Goal: Information Seeking & Learning: Learn about a topic

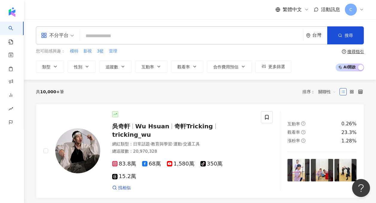
click at [72, 34] on span "不分平台" at bounding box center [57, 36] width 33 height 10
click at [72, 37] on span "不分平台" at bounding box center [57, 36] width 33 height 10
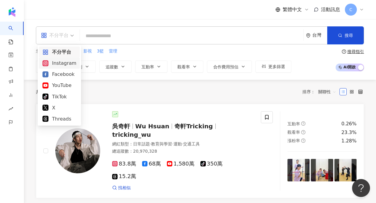
click at [68, 61] on div "Instagram" at bounding box center [60, 62] width 34 height 7
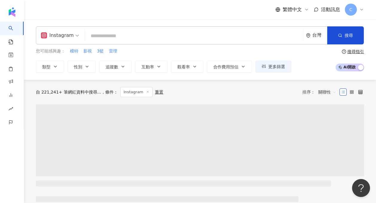
click at [118, 38] on input "search" at bounding box center [194, 35] width 214 height 11
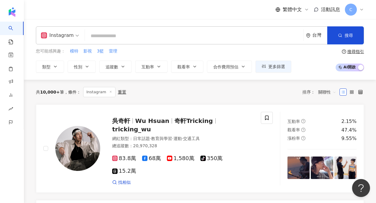
click at [101, 38] on input "search" at bounding box center [194, 35] width 214 height 11
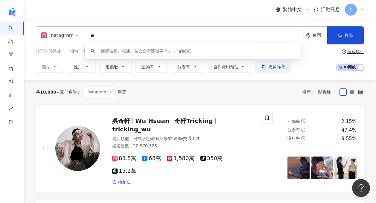
type input "*"
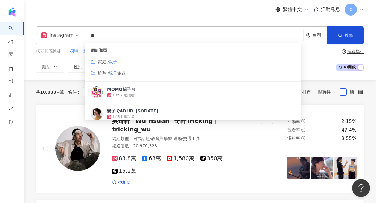
click at [193, 12] on div "繁體中文 活動訊息 C" at bounding box center [200, 9] width 329 height 19
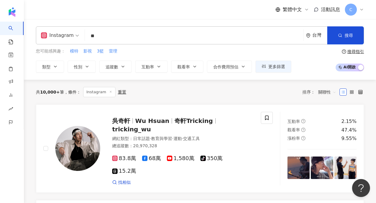
click at [140, 37] on input "**" at bounding box center [194, 35] width 214 height 11
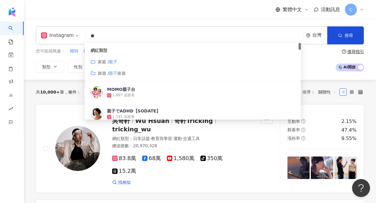
click at [312, 53] on div "您可能感興趣： 模特 影視 3籃 雷理 類型 性別 追蹤數 互動率 觀看率 合作費用預估 更多篩選 搜尋指引 AI 開啟 AI 關閉" at bounding box center [200, 60] width 329 height 25
click at [257, 37] on input "**" at bounding box center [194, 35] width 214 height 11
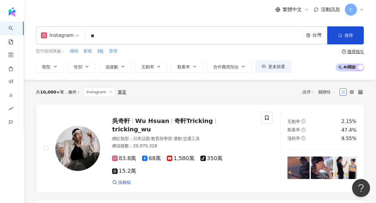
click at [323, 60] on div "您可能感興趣： 模特 影視 3籃 雷理 類型 性別 追蹤數 互動率 觀看率 合作費用預估 更多篩選 搜尋指引 AI 開啟 AI 關閉" at bounding box center [200, 60] width 329 height 25
click at [56, 65] on icon "button" at bounding box center [55, 66] width 5 height 5
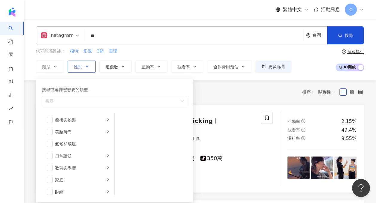
click at [81, 65] on span "性別" at bounding box center [78, 66] width 8 height 5
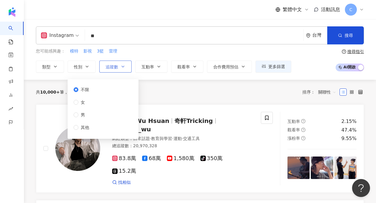
click at [108, 65] on span "追蹤數" at bounding box center [112, 66] width 13 height 5
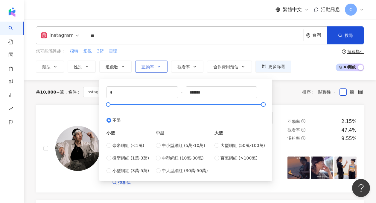
click at [163, 69] on button "互動率" at bounding box center [151, 67] width 32 height 12
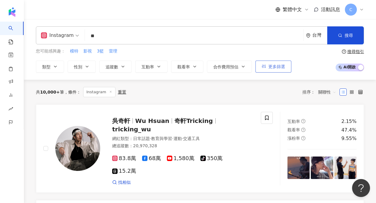
click at [266, 70] on button "更多篩選" at bounding box center [274, 67] width 36 height 12
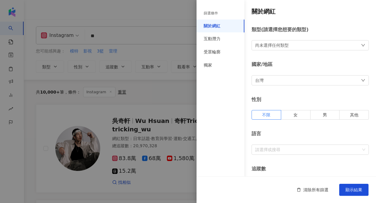
click at [166, 96] on div at bounding box center [188, 101] width 376 height 203
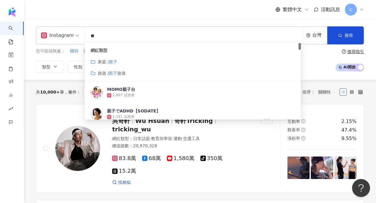
click at [108, 41] on input "**" at bounding box center [194, 35] width 214 height 11
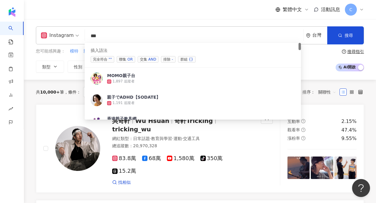
click at [131, 61] on div "OR" at bounding box center [130, 59] width 5 height 6
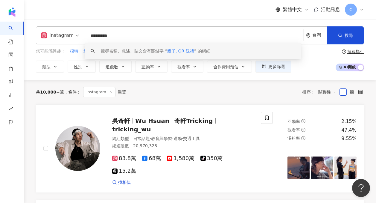
click at [128, 38] on input "*********" at bounding box center [194, 35] width 214 height 11
click at [111, 35] on input "*********" at bounding box center [194, 35] width 214 height 11
drag, startPoint x: 120, startPoint y: 36, endPoint x: 100, endPoint y: 36, distance: 19.8
click at [100, 36] on input "*********" at bounding box center [194, 35] width 214 height 11
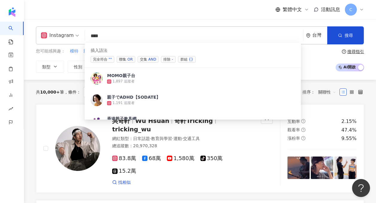
click at [131, 60] on div "OR" at bounding box center [130, 59] width 5 height 6
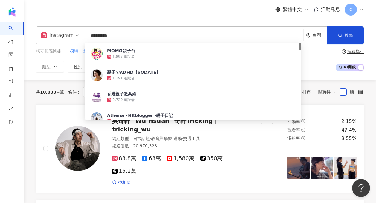
click at [128, 36] on input "*********" at bounding box center [194, 35] width 214 height 11
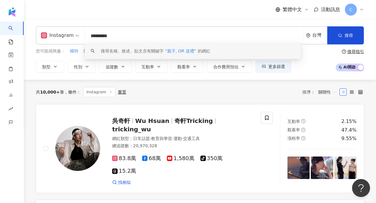
click at [141, 48] on div "搜尋名稱、敘述、貼文含有關鍵字 “ 親子, OR 送禮 ” 的網紅" at bounding box center [156, 51] width 110 height 7
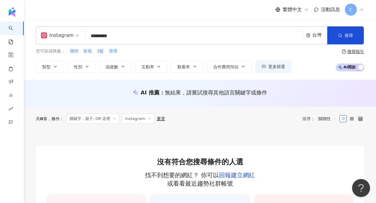
click at [117, 36] on input "*********" at bounding box center [194, 35] width 214 height 11
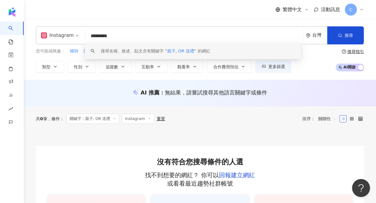
click at [168, 54] on div "搜尋名稱、敘述、貼文含有關鍵字 “ 親子, OR 送禮 ” 的網紅" at bounding box center [156, 51] width 110 height 7
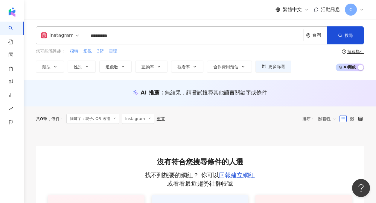
drag, startPoint x: 97, startPoint y: 37, endPoint x: 125, endPoint y: 37, distance: 28.2
click at [125, 37] on input "*********" at bounding box center [194, 35] width 214 height 11
type input "**"
click at [50, 69] on button "類型" at bounding box center [50, 67] width 28 height 12
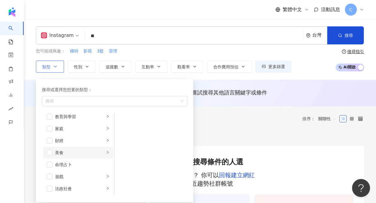
scroll to position [47, 0]
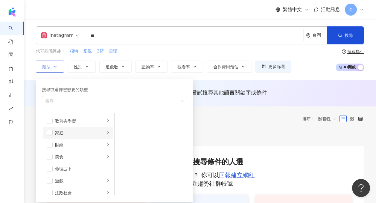
click at [69, 134] on div "家庭" at bounding box center [80, 132] width 50 height 7
click at [124, 131] on span "button" at bounding box center [123, 132] width 6 height 6
click at [124, 117] on span "button" at bounding box center [123, 120] width 6 height 6
click at [123, 119] on span "button" at bounding box center [123, 120] width 6 height 6
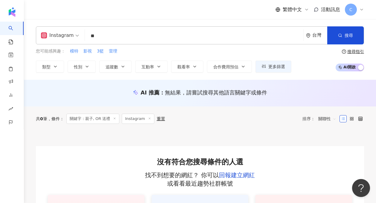
click at [106, 34] on input "**" at bounding box center [194, 35] width 214 height 11
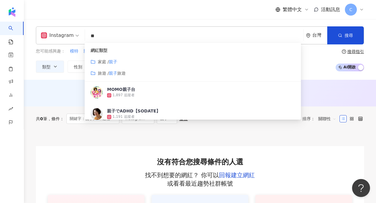
click at [105, 34] on input "**" at bounding box center [194, 35] width 214 height 11
click at [64, 74] on div "Instagram ** 台灣 搜尋 customizedTag cbe2179b-2b8f-417a-9e2f-af77eca0f1f9 網紅類型 家庭 /…" at bounding box center [200, 49] width 353 height 61
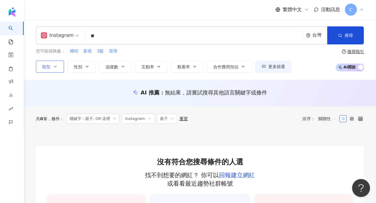
click at [56, 68] on icon "button" at bounding box center [55, 66] width 5 height 5
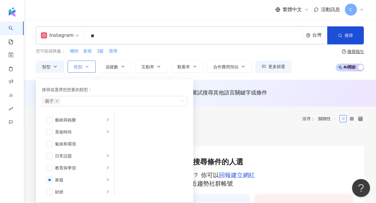
click at [87, 66] on icon "button" at bounding box center [87, 66] width 2 height 1
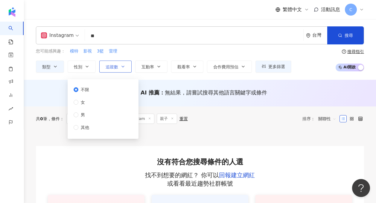
click at [116, 66] on span "追蹤數" at bounding box center [112, 66] width 13 height 5
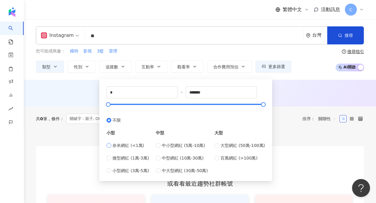
type input "****"
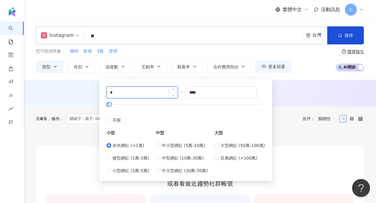
click at [134, 97] on input "*" at bounding box center [142, 92] width 71 height 11
type input "*"
type input "****"
click at [283, 108] on div "共 0 筆 條件 ： 關鍵字：親子, OR 送禮 Instagram 親子 重置 排序： 關聯性" at bounding box center [200, 118] width 329 height 25
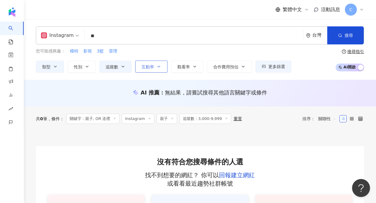
click at [139, 66] on button "互動率" at bounding box center [151, 67] width 32 height 12
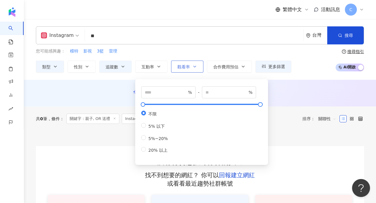
click at [185, 66] on span "觀看率" at bounding box center [184, 66] width 13 height 5
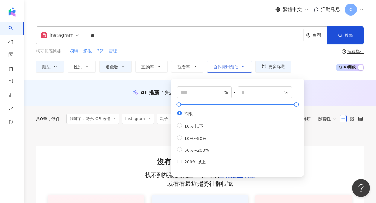
click at [231, 66] on span "合作費用預估" at bounding box center [226, 66] width 25 height 5
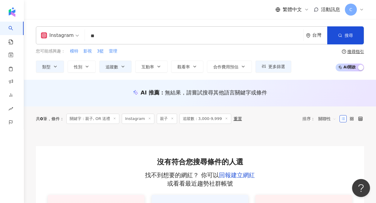
click at [227, 47] on div "Instagram ** 台灣 搜尋 customizedTag cbe2179b-2b8f-417a-9e2f-af77eca0f1f9 網紅類型 家庭 /…" at bounding box center [200, 49] width 353 height 46
click at [351, 30] on button "搜尋" at bounding box center [346, 35] width 37 height 18
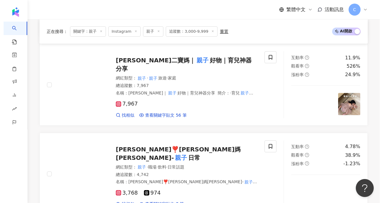
scroll to position [293, 0]
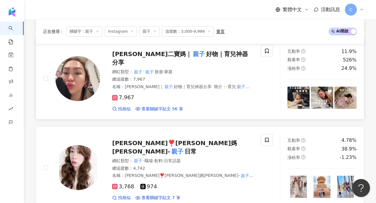
click at [114, 96] on rect at bounding box center [115, 98] width 4 height 4
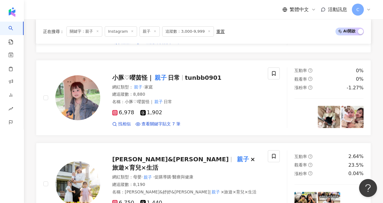
scroll to position [418, 0]
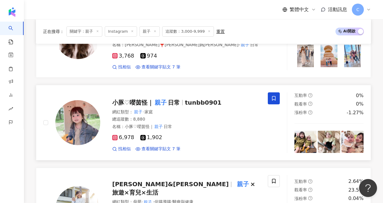
click at [273, 96] on span at bounding box center [274, 98] width 12 height 12
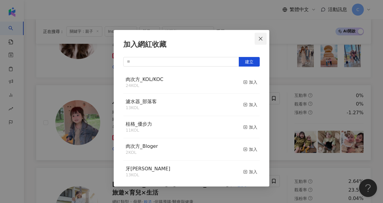
click at [257, 40] on span "Close" at bounding box center [261, 38] width 12 height 5
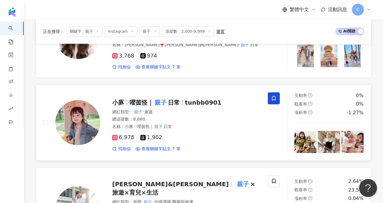
click at [271, 96] on icon at bounding box center [273, 98] width 5 height 5
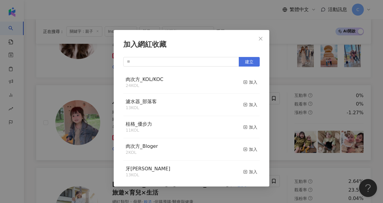
click at [250, 64] on span "建立" at bounding box center [249, 61] width 8 height 5
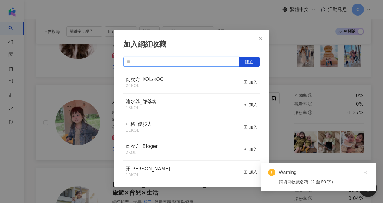
click at [196, 63] on input "text" at bounding box center [181, 62] width 116 height 10
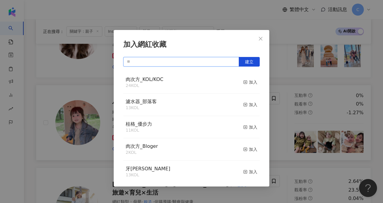
click at [196, 63] on input "text" at bounding box center [181, 62] width 116 height 10
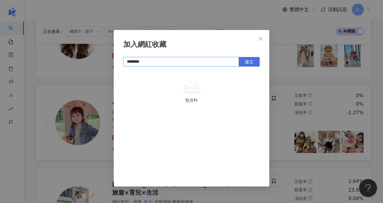
click at [245, 63] on button "建立" at bounding box center [249, 62] width 21 height 10
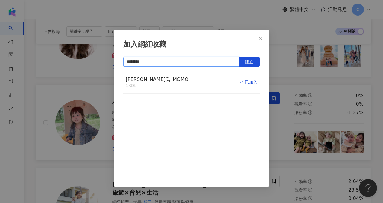
type input "********"
click at [274, 128] on div "加入網紅收藏 ******** 建立 白蘭氏_MOMO 1 KOL 已加入" at bounding box center [191, 101] width 383 height 203
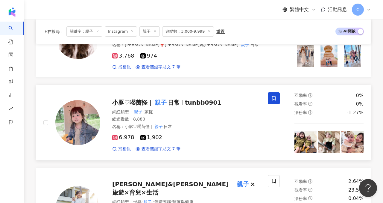
scroll to position [485, 0]
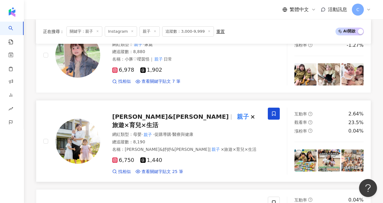
click at [277, 108] on span at bounding box center [274, 114] width 12 height 12
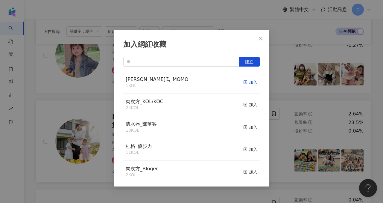
click at [250, 82] on div "加入" at bounding box center [251, 82] width 14 height 7
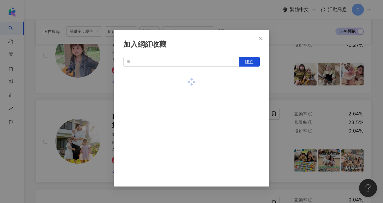
click at [102, 153] on div "加入網紅收藏 建立" at bounding box center [191, 101] width 383 height 203
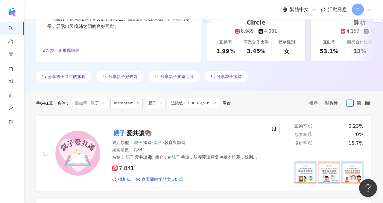
scroll to position [0, 0]
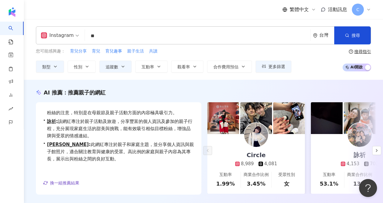
click at [121, 35] on input "**" at bounding box center [197, 35] width 221 height 11
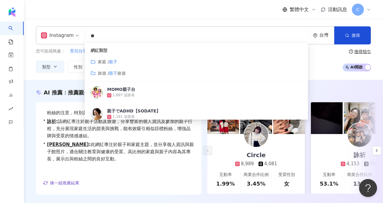
type input "*"
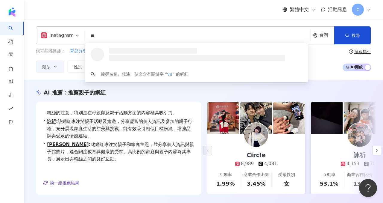
type input "*"
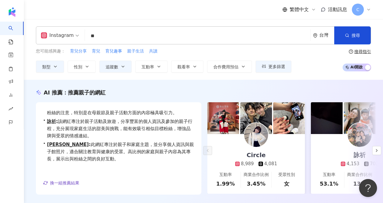
type input "*"
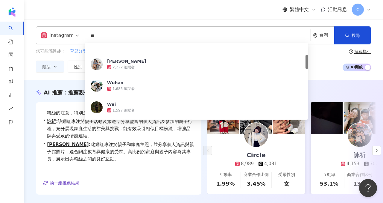
scroll to position [65, 0]
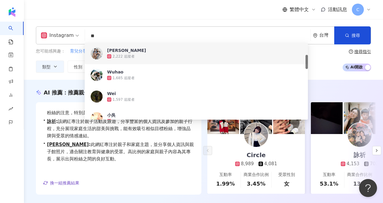
click at [74, 33] on span "Instagram" at bounding box center [60, 36] width 38 height 10
type input "**"
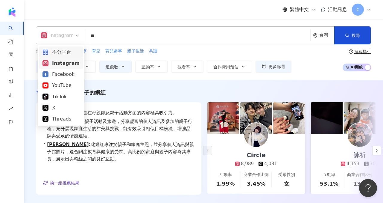
click at [65, 54] on div "不分平台" at bounding box center [61, 51] width 37 height 7
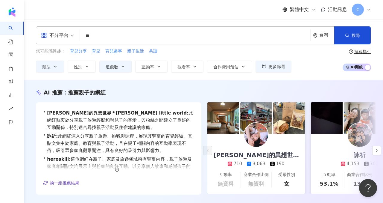
click at [98, 40] on input "**" at bounding box center [195, 35] width 226 height 11
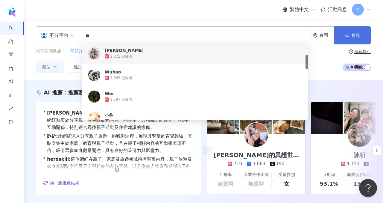
click at [350, 32] on button "搜尋" at bounding box center [353, 35] width 37 height 18
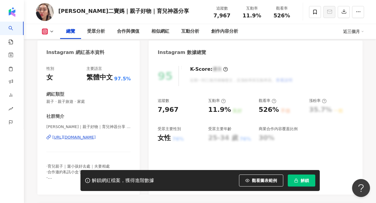
scroll to position [60, 0]
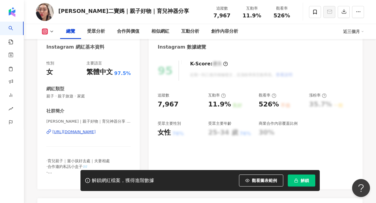
click at [96, 132] on div "[URL][DOMAIN_NAME]" at bounding box center [73, 131] width 43 height 5
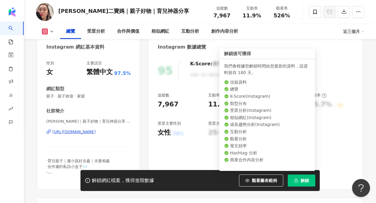
click at [294, 179] on button "解鎖" at bounding box center [302, 180] width 28 height 12
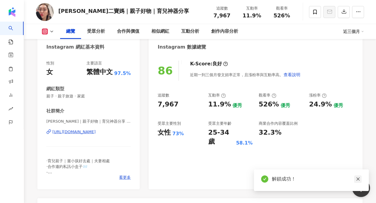
click at [361, 179] on link at bounding box center [358, 178] width 7 height 7
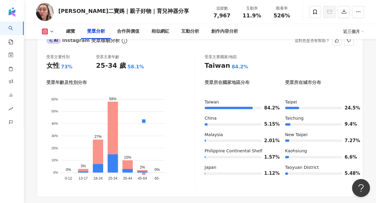
scroll to position [547, 0]
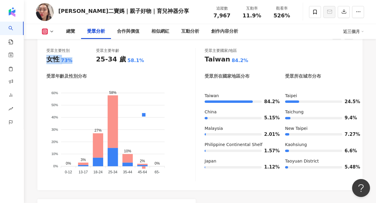
drag, startPoint x: 47, startPoint y: 61, endPoint x: 74, endPoint y: 61, distance: 27.0
click at [74, 61] on div "女性 73%" at bounding box center [71, 59] width 50 height 9
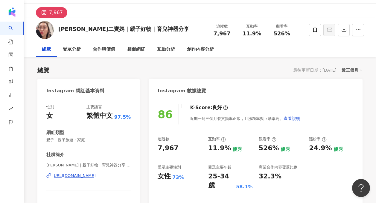
scroll to position [8, 0]
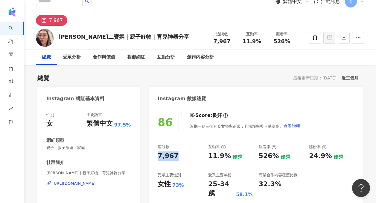
drag, startPoint x: 157, startPoint y: 157, endPoint x: 180, endPoint y: 156, distance: 23.4
click at [180, 156] on div "86 K-Score : 良好 近期一到三個月發文頻率正常，且漲粉率與互動率高。 查看說明 追蹤數 7,967 互動率 11.9% 優秀 觀看率 526% 優…" at bounding box center [256, 173] width 214 height 134
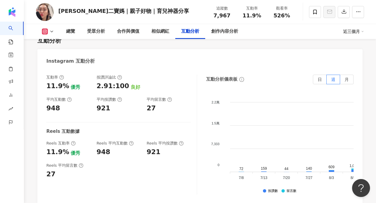
scroll to position [1203, 0]
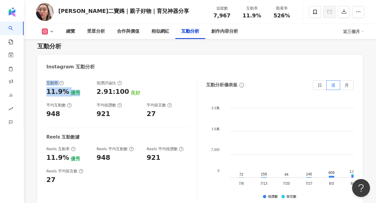
drag, startPoint x: 47, startPoint y: 61, endPoint x: 76, endPoint y: 73, distance: 31.9
click at [76, 80] on div "互動率 11.9% 優秀" at bounding box center [68, 88] width 44 height 16
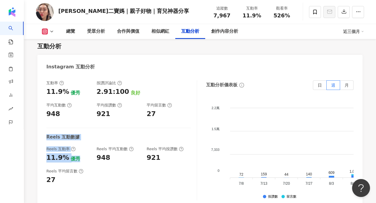
drag, startPoint x: 46, startPoint y: 117, endPoint x: 89, endPoint y: 136, distance: 47.5
click at [89, 136] on div "互動率 11.9% 優秀 按讚評論比 2.91:100 良好 平均互動數 948 平均按讚數 921 平均留言數 27 Reels 互動數據 Reels 互動…" at bounding box center [200, 141] width 326 height 135
click at [81, 153] on div "11.9% 優秀" at bounding box center [68, 157] width 44 height 9
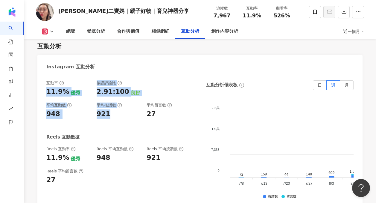
drag, startPoint x: 45, startPoint y: 71, endPoint x: 136, endPoint y: 97, distance: 94.8
click at [136, 97] on div "互動率 11.9% 優秀 按讚評論比 2.91:100 良好 平均互動數 948 平均按讚數 921 平均留言數 27 Reels 互動數據 Reels 互動…" at bounding box center [200, 141] width 326 height 135
click at [136, 109] on div "921" at bounding box center [119, 113] width 44 height 9
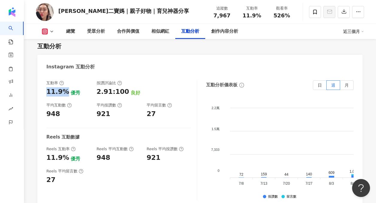
drag, startPoint x: 47, startPoint y: 72, endPoint x: 63, endPoint y: 72, distance: 16.2
click at [63, 87] on div "11.9%" at bounding box center [57, 91] width 23 height 9
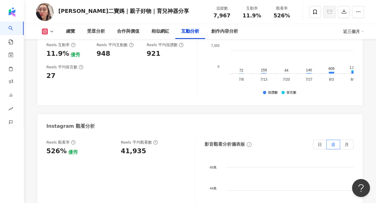
scroll to position [1373, 0]
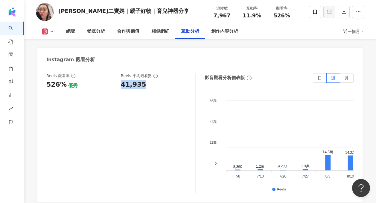
drag, startPoint x: 122, startPoint y: 65, endPoint x: 144, endPoint y: 66, distance: 21.6
click at [144, 80] on div "41,935" at bounding box center [155, 84] width 69 height 9
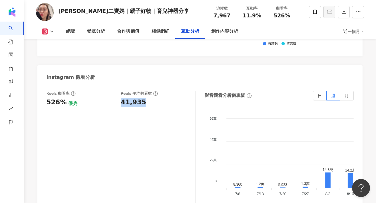
scroll to position [1349, 0]
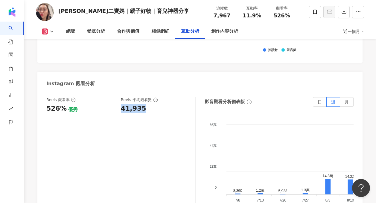
click at [125, 104] on div "41,935" at bounding box center [133, 108] width 25 height 9
click at [127, 104] on div "41,935" at bounding box center [133, 108] width 25 height 9
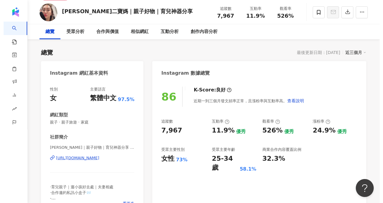
scroll to position [6, 0]
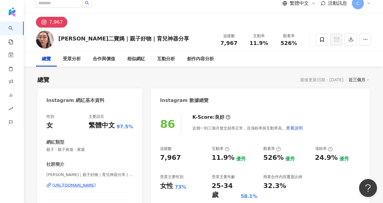
click at [77, 30] on div "[PERSON_NAME]二寶媽｜親子好物｜育兒神器分享 追蹤數 7,967 互動率 11.9% 觀看率 526%" at bounding box center [203, 40] width 359 height 24
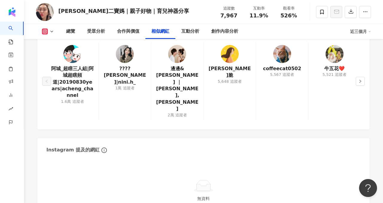
scroll to position [1188, 0]
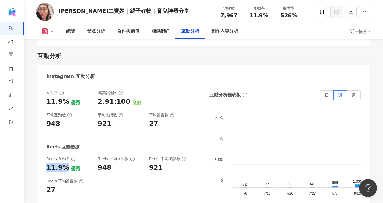
drag, startPoint x: 64, startPoint y: 149, endPoint x: 44, endPoint y: 149, distance: 20.1
click at [44, 149] on div "互動率 11.9% 優秀 按讚評論比 2.91:100 良好 平均互動數 948 平均按讚數 921 平均留言數 27 Reels 互動數據 Reels 互動…" at bounding box center [203, 151] width 332 height 135
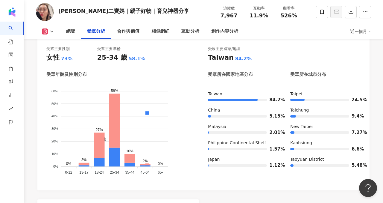
scroll to position [539, 0]
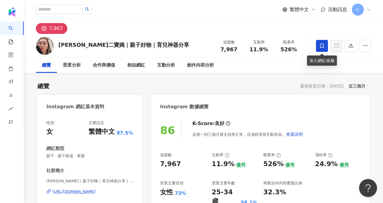
click at [323, 43] on span at bounding box center [322, 46] width 12 height 12
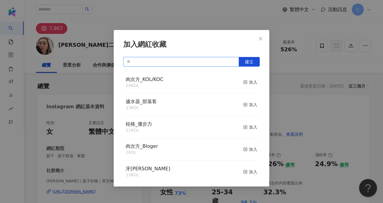
click at [183, 58] on input "text" at bounding box center [181, 62] width 116 height 10
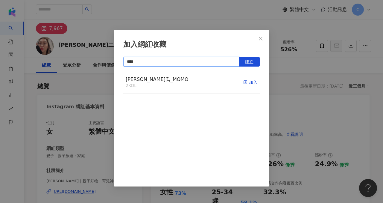
type input "****"
click at [249, 84] on div "加入" at bounding box center [251, 82] width 14 height 7
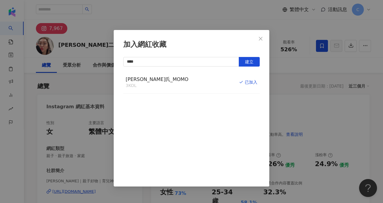
click at [302, 113] on div "加入網紅收藏 **** 建立 白蘭氏_MOMO 3 KOL 已加入" at bounding box center [191, 101] width 383 height 203
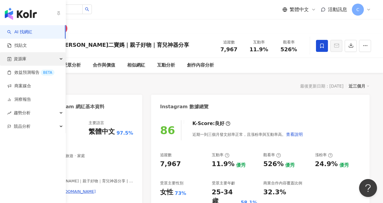
click at [58, 60] on div "資源庫" at bounding box center [33, 58] width 66 height 13
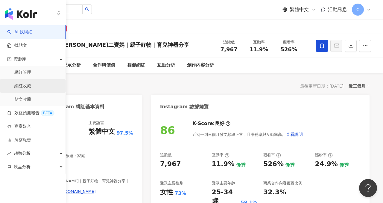
click at [31, 83] on link "網紅收藏" at bounding box center [22, 86] width 17 height 6
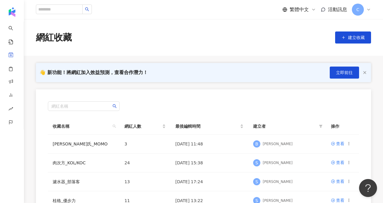
scroll to position [47, 0]
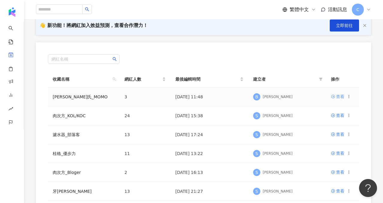
click at [340, 95] on div "查看" at bounding box center [340, 96] width 8 height 7
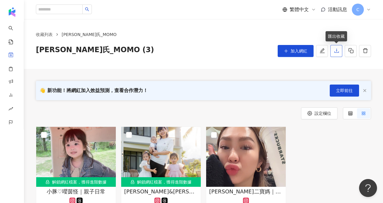
click at [335, 52] on icon "download" at bounding box center [336, 50] width 5 height 5
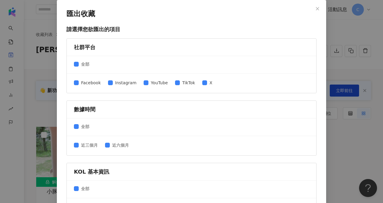
click at [341, 132] on div "匯出收藏 請選擇您欲匯出的項目 社群平台 全部 Facebook Instagram YouTube TikTok X 數據時間 全部 近三個月 近六個月 K…" at bounding box center [191, 101] width 383 height 203
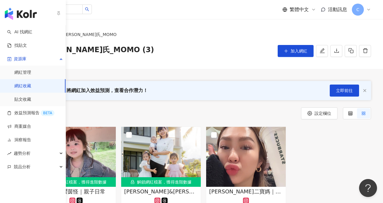
click at [16, 14] on img "button" at bounding box center [21, 14] width 32 height 12
